Goal: Information Seeking & Learning: Learn about a topic

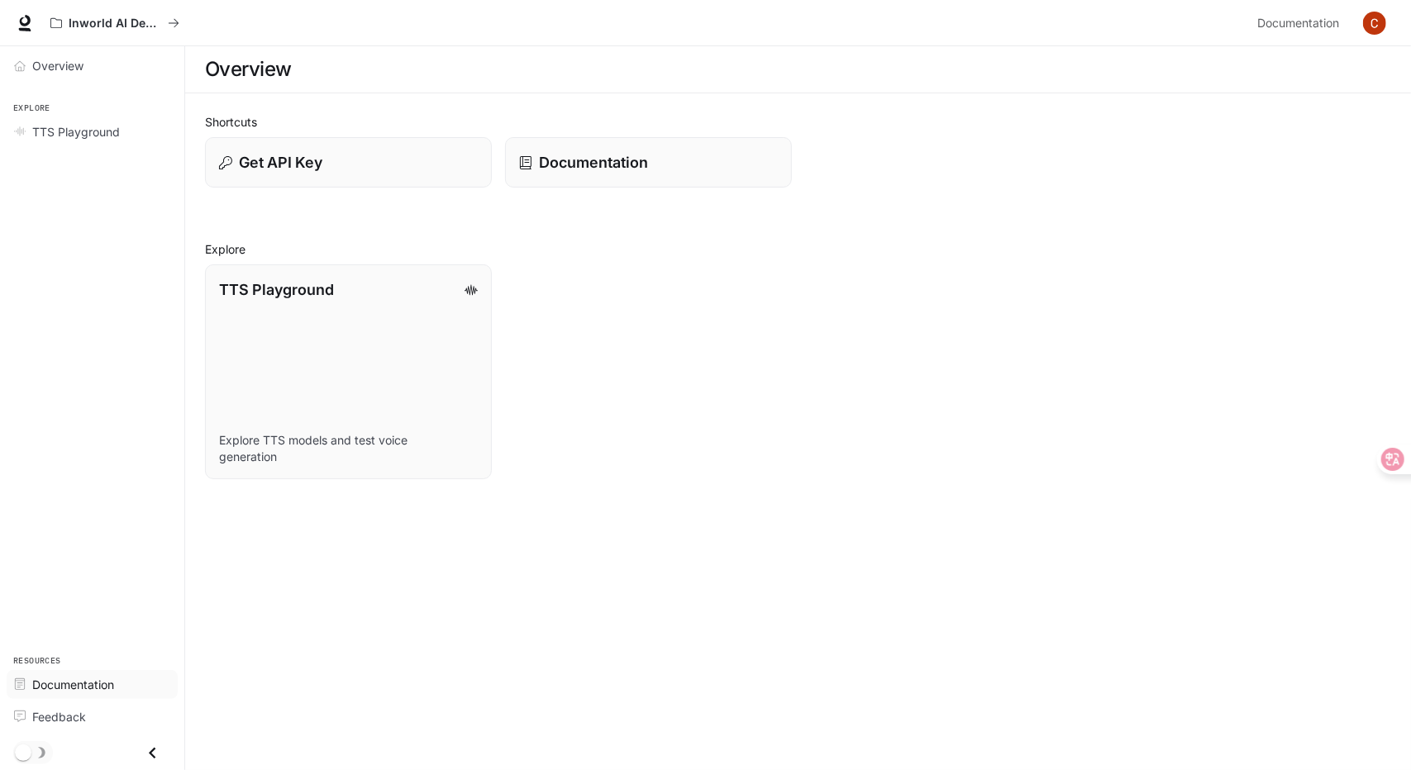
click at [89, 680] on span "Documentation" at bounding box center [73, 684] width 82 height 17
click at [1375, 22] on img "button" at bounding box center [1374, 23] width 23 height 23
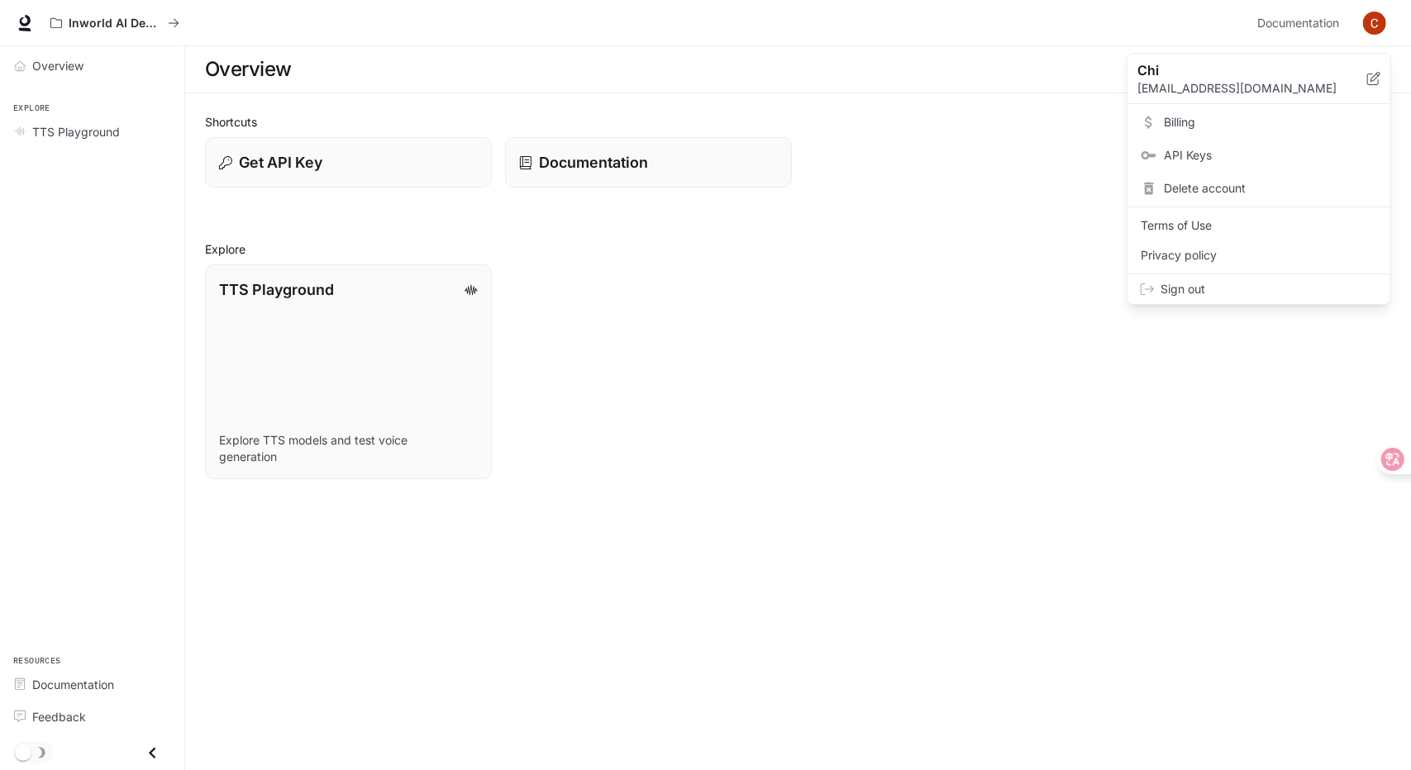
click at [1279, 120] on span "Billing" at bounding box center [1270, 122] width 213 height 17
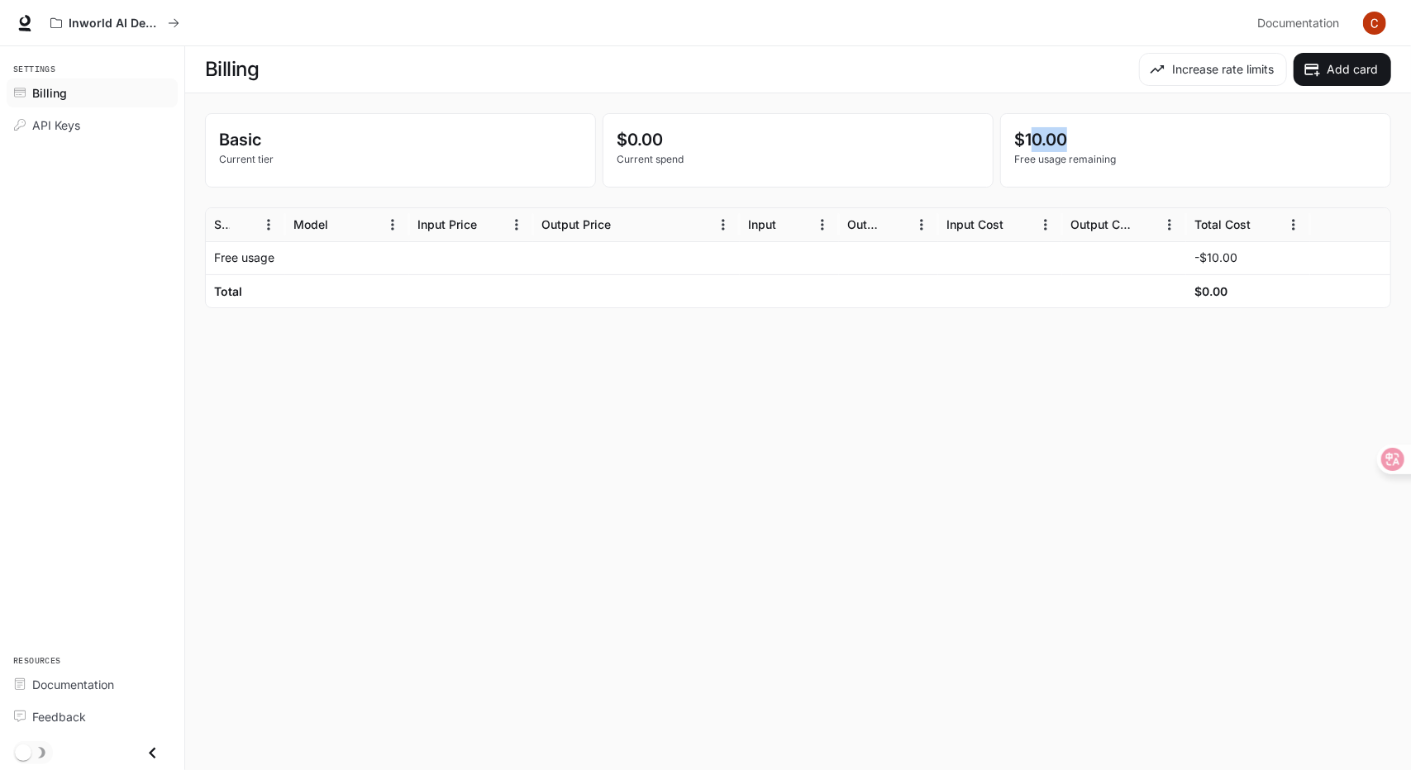
drag, startPoint x: 1086, startPoint y: 142, endPoint x: 1030, endPoint y: 143, distance: 56.2
click at [1030, 143] on p "$10.00" at bounding box center [1195, 139] width 363 height 25
click at [1099, 171] on div "$10.00 Free usage remaining" at bounding box center [1195, 150] width 389 height 73
